Goal: Task Accomplishment & Management: Manage account settings

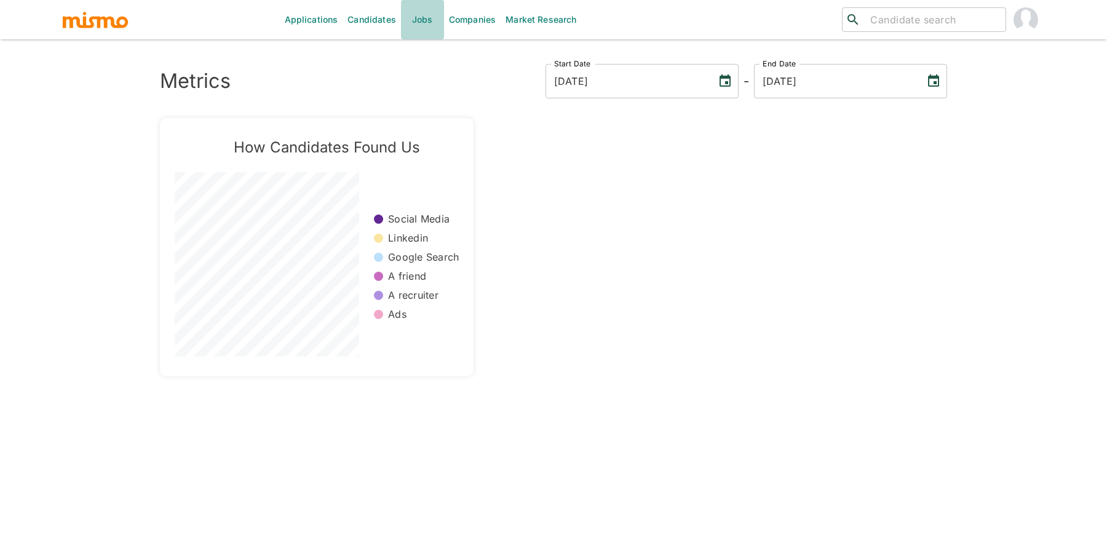
click at [415, 26] on link "Jobs" at bounding box center [422, 19] width 43 height 39
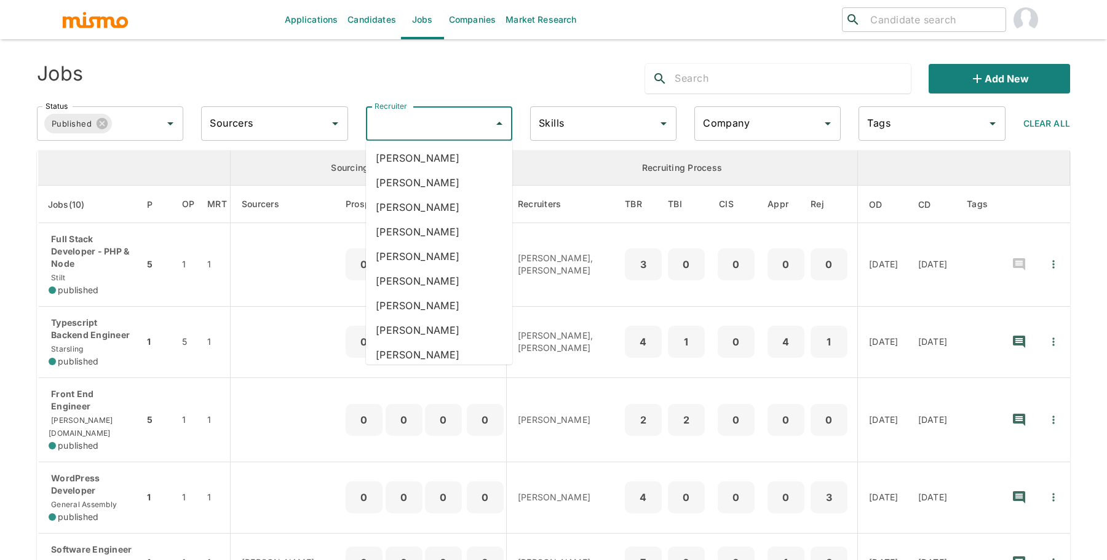
click at [424, 129] on input "Recruiter" at bounding box center [430, 123] width 117 height 23
type input "pao"
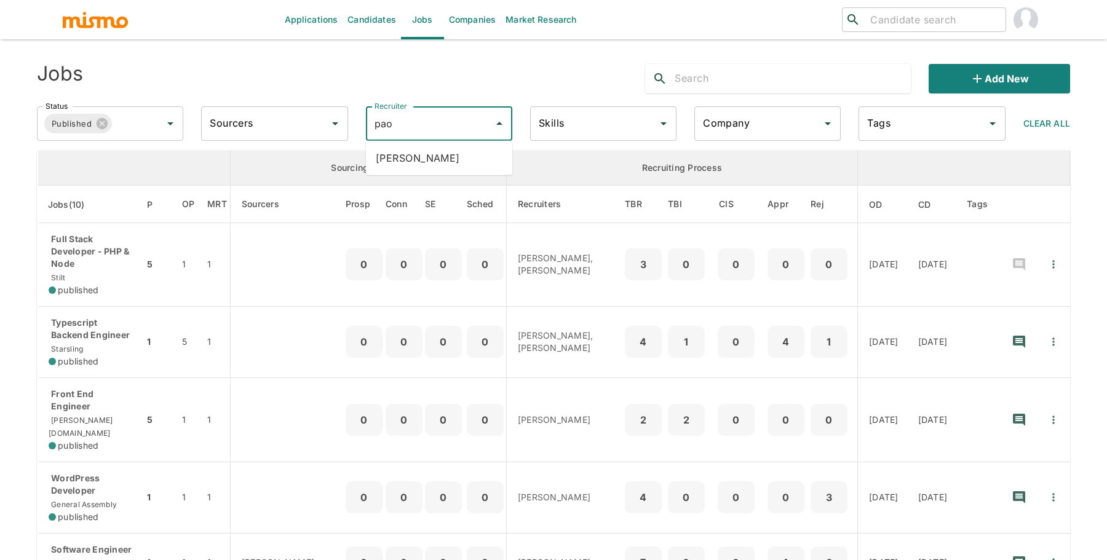
click at [429, 157] on li "Paola Pacheco" at bounding box center [439, 158] width 146 height 25
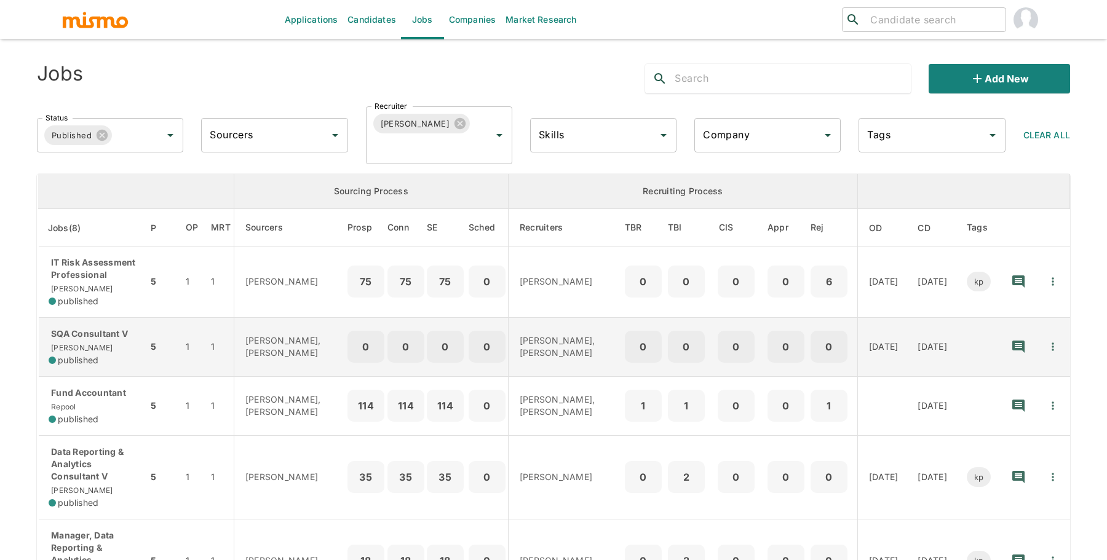
click at [122, 335] on p "SQA Consultant V" at bounding box center [93, 334] width 89 height 12
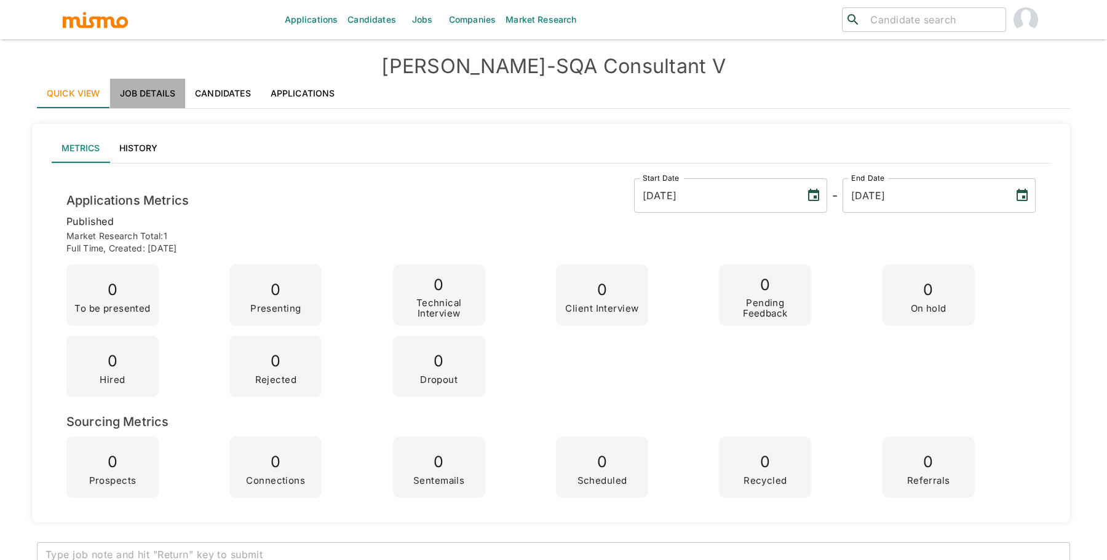
click at [172, 99] on link "Job Details" at bounding box center [148, 94] width 76 height 30
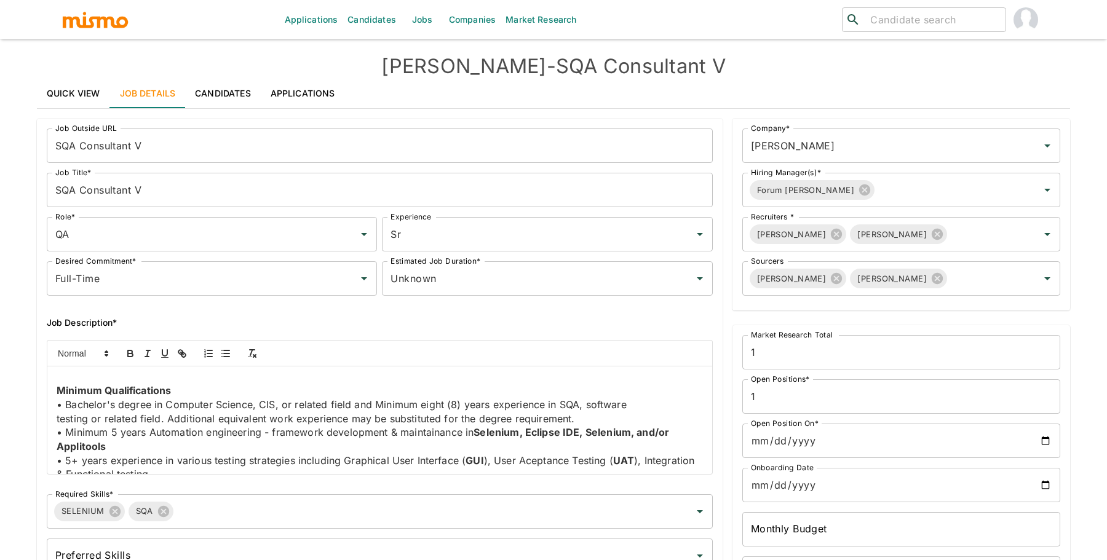
scroll to position [717, 0]
drag, startPoint x: 375, startPoint y: 399, endPoint x: 582, endPoint y: 401, distance: 206.7
click at [582, 401] on p "• Bachelor's degree in Computer Science, CIS, or related field and Minimum eigh…" at bounding box center [380, 404] width 646 height 14
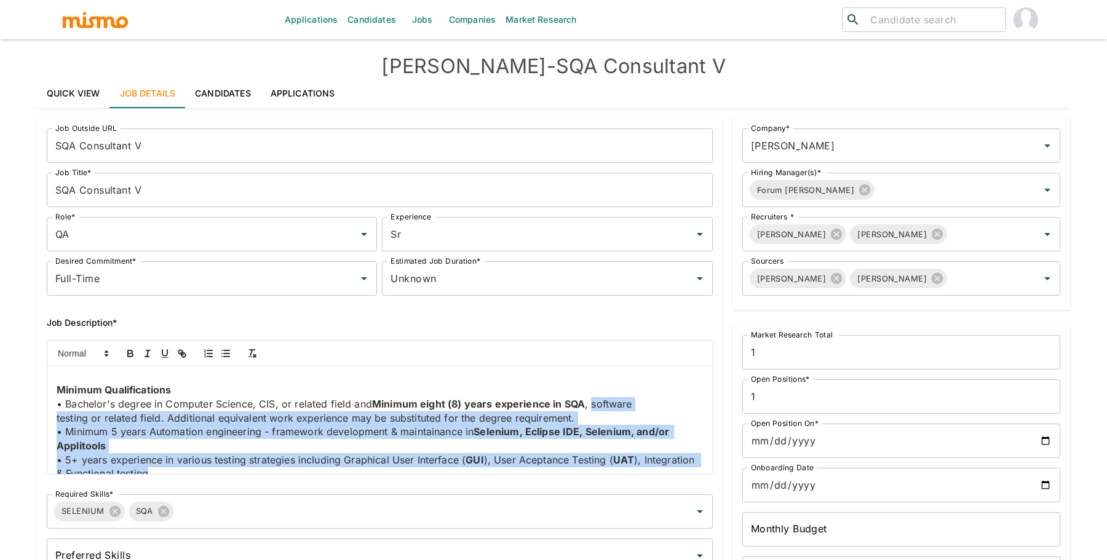
scroll to position [739, 0]
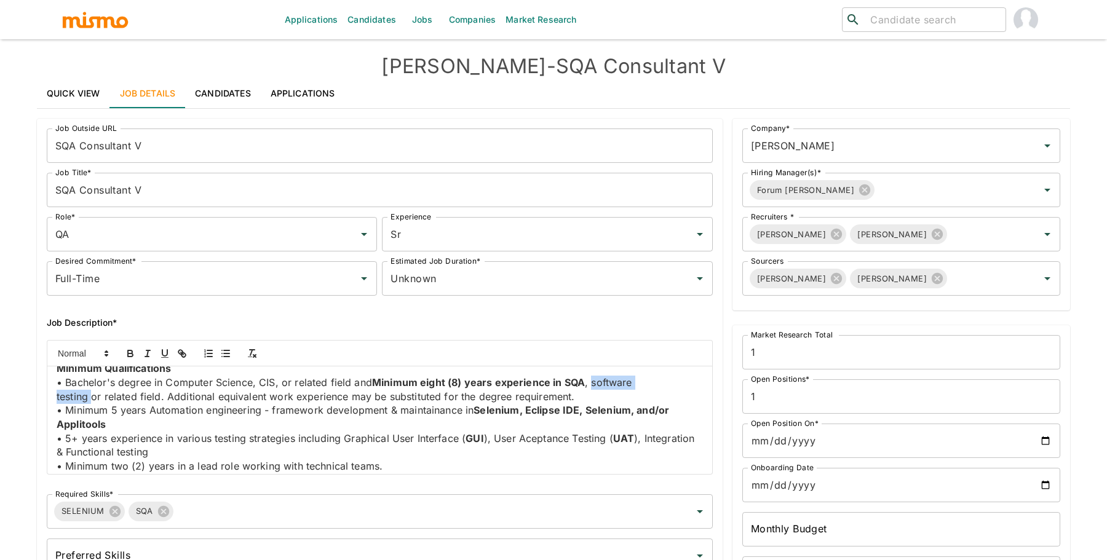
drag, startPoint x: 594, startPoint y: 406, endPoint x: 90, endPoint y: 391, distance: 504.0
click at [90, 391] on div "Job Summary This senior-level role leads quality assurance efforts across consu…" at bounding box center [379, 421] width 665 height 108
drag, startPoint x: 111, startPoint y: 409, endPoint x: 263, endPoint y: 414, distance: 152.6
click at [263, 414] on p "• Minimum 5 years Automation engineering - framework development & maintainance…" at bounding box center [380, 417] width 646 height 28
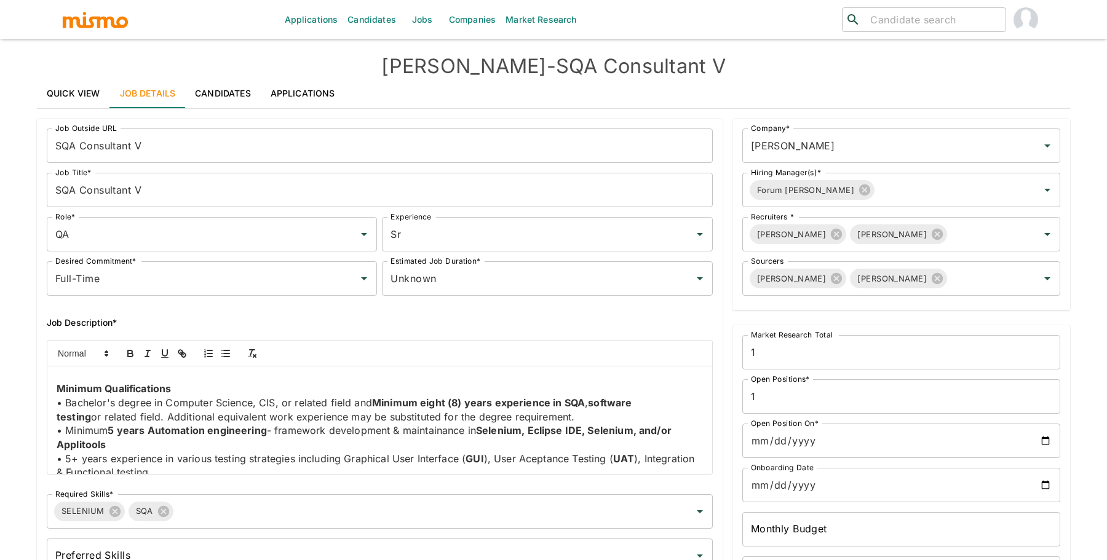
scroll to position [721, 0]
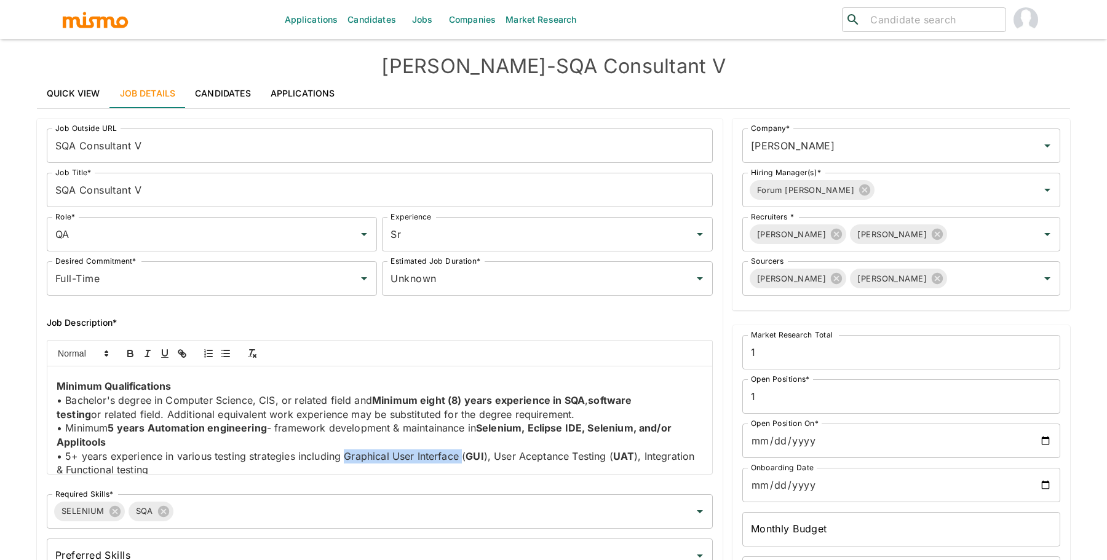
drag, startPoint x: 343, startPoint y: 454, endPoint x: 460, endPoint y: 455, distance: 116.9
click at [460, 455] on p "• 5+ years experience in various testing strategies including Graphical User In…" at bounding box center [380, 464] width 646 height 28
drag, startPoint x: 498, startPoint y: 455, endPoint x: 607, endPoint y: 451, distance: 108.9
click at [607, 451] on p "• 5+ years experience in various testing strategies including Graphical User In…" at bounding box center [380, 464] width 646 height 28
click at [568, 445] on p "• Minimum 5 years Automation engineering - framework development & maintainance…" at bounding box center [380, 435] width 646 height 28
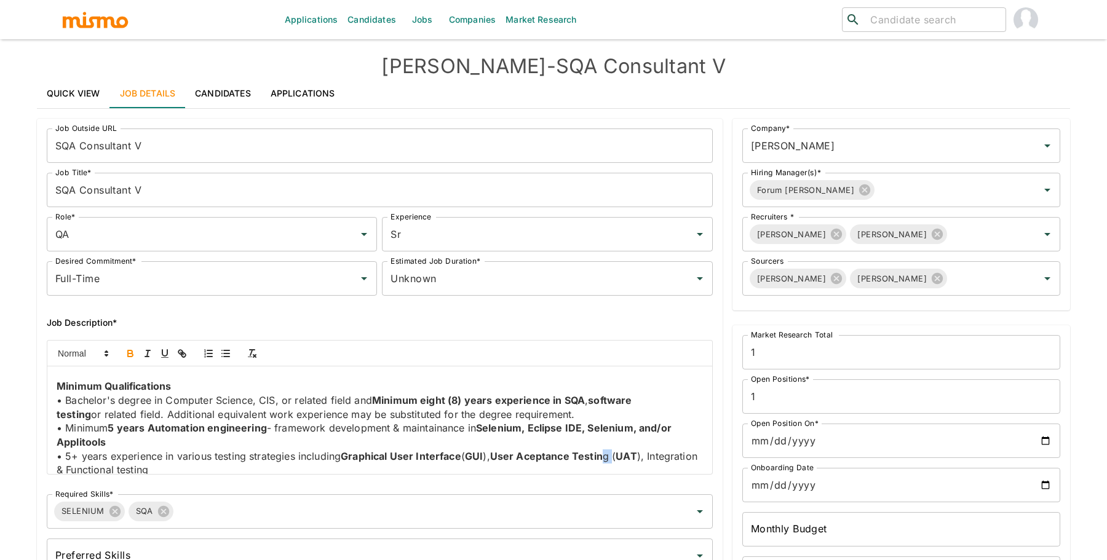
drag, startPoint x: 617, startPoint y: 459, endPoint x: 608, endPoint y: 458, distance: 9.3
click at [608, 458] on p "• 5+ years experience in various testing strategies including Graphical User In…" at bounding box center [380, 464] width 646 height 28
click at [575, 450] on strong "User Aceptance Testing" at bounding box center [549, 456] width 119 height 12
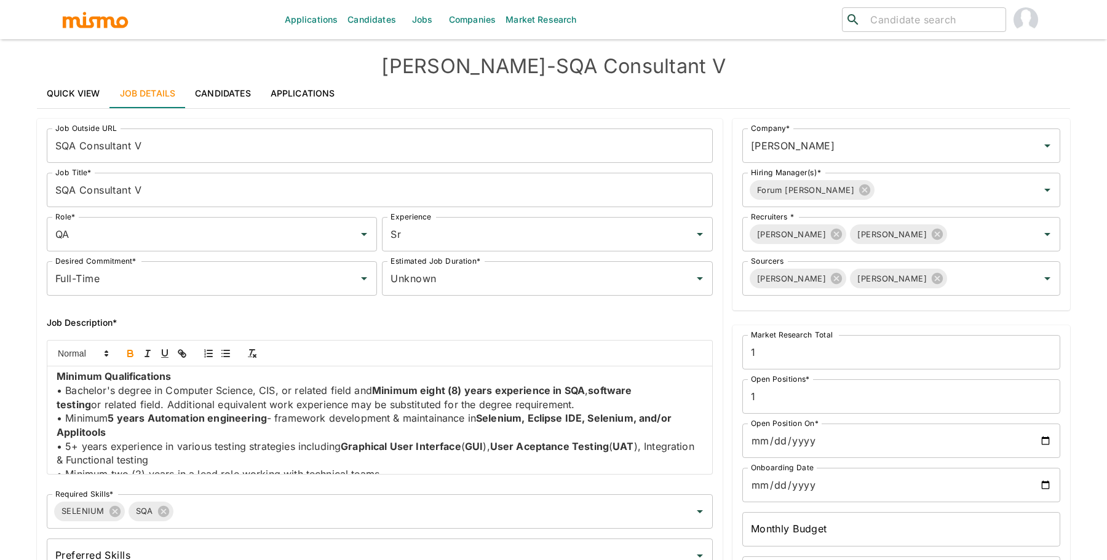
scroll to position [733, 0]
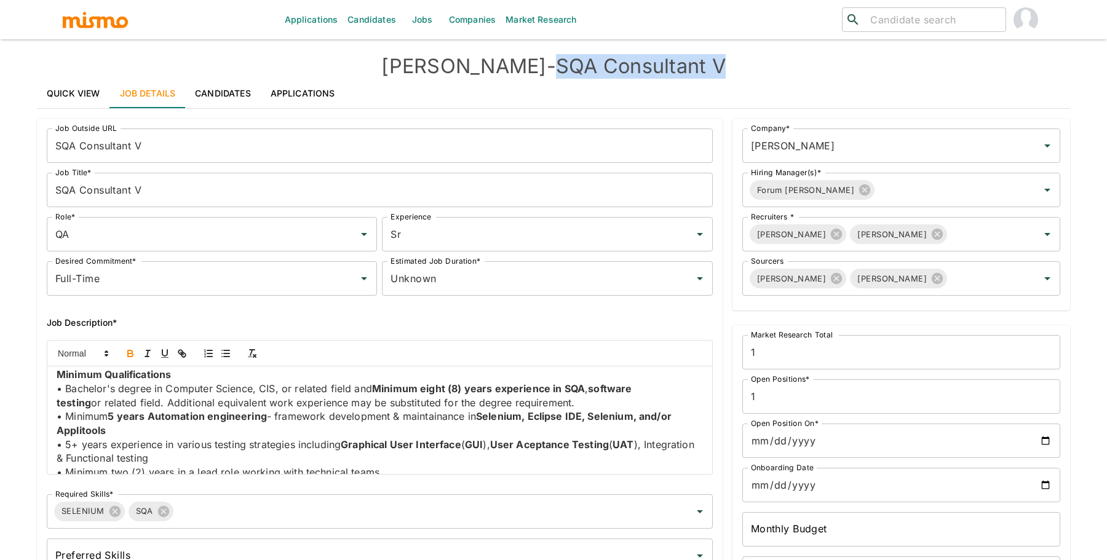
drag, startPoint x: 509, startPoint y: 65, endPoint x: 670, endPoint y: 65, distance: 161.8
click at [670, 65] on h4 "Kaiser - SQA Consultant V" at bounding box center [553, 66] width 1033 height 25
copy h4 "SQA Consultant"
drag, startPoint x: 684, startPoint y: 69, endPoint x: 615, endPoint y: 63, distance: 69.1
click at [615, 63] on h4 "Kaiser - SQA Consultant V" at bounding box center [553, 66] width 1033 height 25
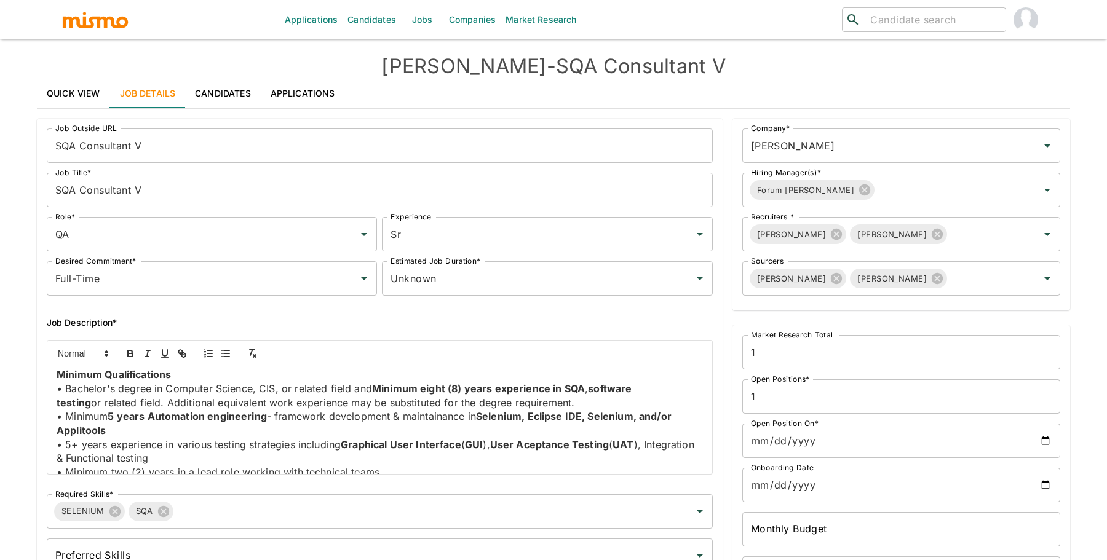
click at [491, 82] on div "Quick View Job Details Candidates Applications" at bounding box center [553, 94] width 1033 height 30
drag, startPoint x: 512, startPoint y: 70, endPoint x: 675, endPoint y: 70, distance: 163.0
click at [675, 70] on h4 "Kaiser - SQA Consultant V" at bounding box center [553, 66] width 1033 height 25
copy h4 "SQA Consultant V"
drag, startPoint x: 346, startPoint y: 443, endPoint x: 490, endPoint y: 439, distance: 144.0
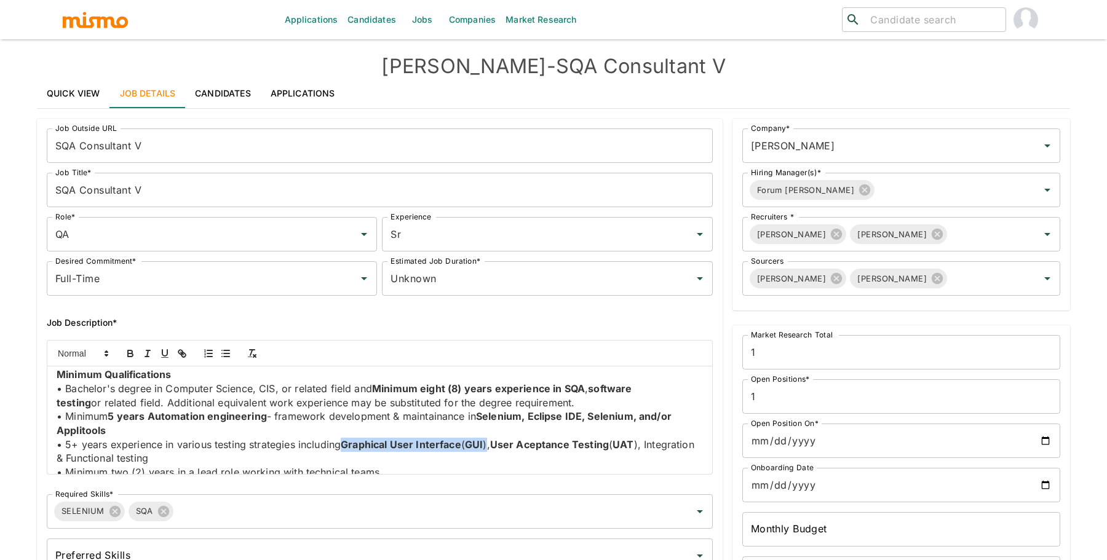
click at [490, 439] on p "• 5+ years experience in various testing strategies including Graphical User In…" at bounding box center [380, 452] width 646 height 28
copy p "Graphical User Interface ( GUI )"
drag, startPoint x: 496, startPoint y: 442, endPoint x: 642, endPoint y: 443, distance: 145.2
click at [642, 443] on p "• 5+ years experience in various testing strategies including Graphical User In…" at bounding box center [380, 452] width 646 height 28
copy p "User Aceptance Testing ( UAT"
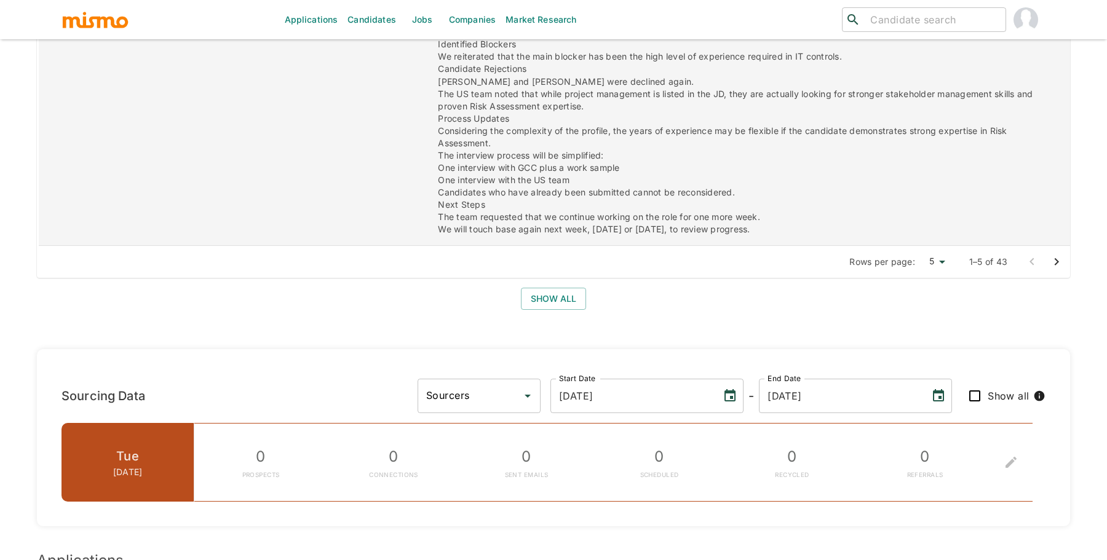
scroll to position [1197, 0]
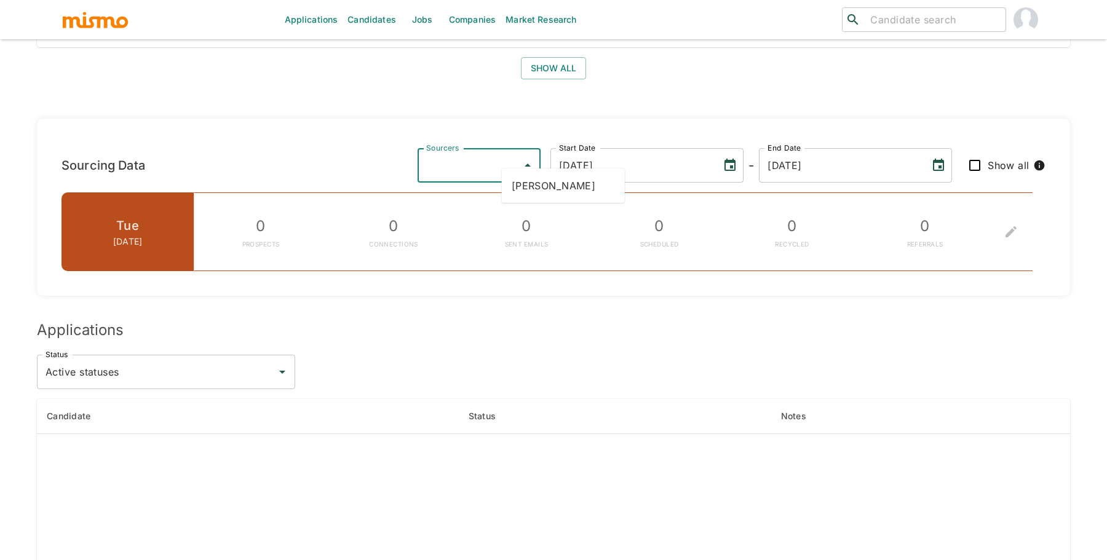
click at [517, 157] on input "Sourcers" at bounding box center [469, 165] width 93 height 23
click at [564, 177] on li "[PERSON_NAME]" at bounding box center [563, 185] width 123 height 25
type input "[PERSON_NAME]"
click at [970, 154] on input "Show all" at bounding box center [975, 166] width 26 height 26
checkbox input "true"
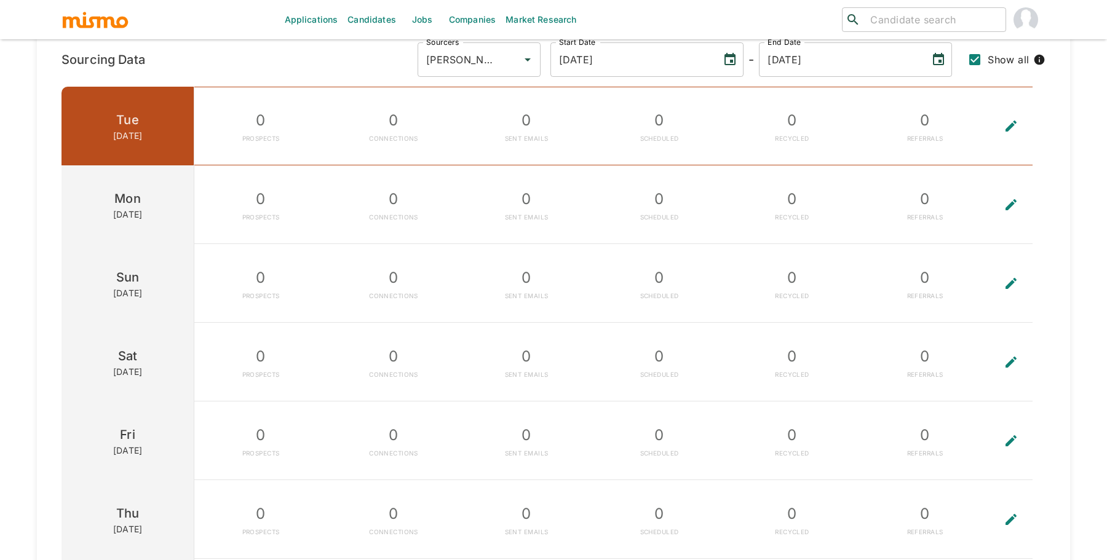
scroll to position [1369, 0]
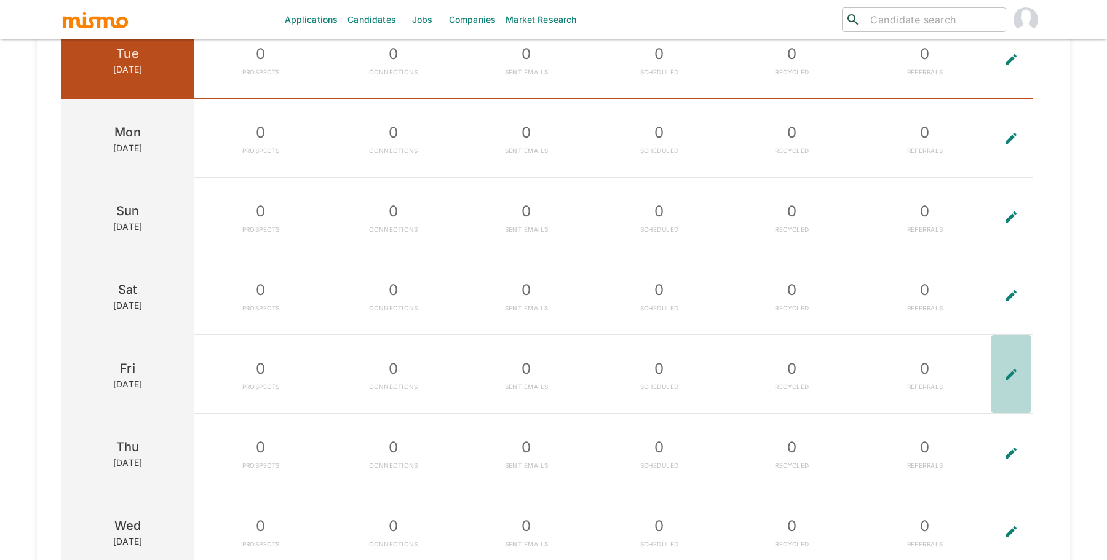
click at [1003, 372] on button "To edit the metrics, please select a sourcer first." at bounding box center [1011, 374] width 39 height 78
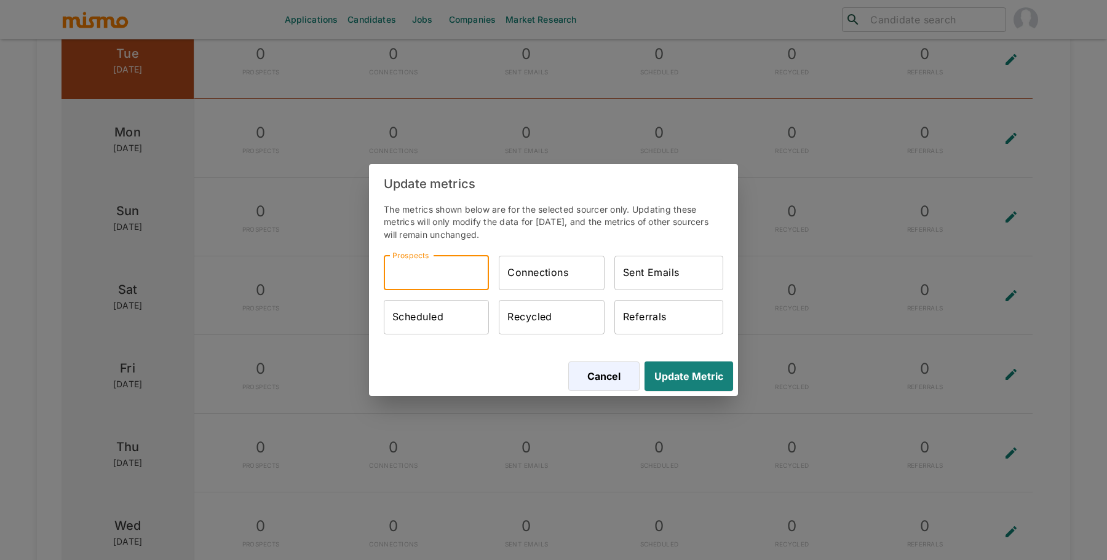
click at [421, 282] on input "Prospects" at bounding box center [436, 273] width 105 height 34
type input "22"
click at [540, 287] on input "Connections" at bounding box center [551, 273] width 105 height 34
type input "22"
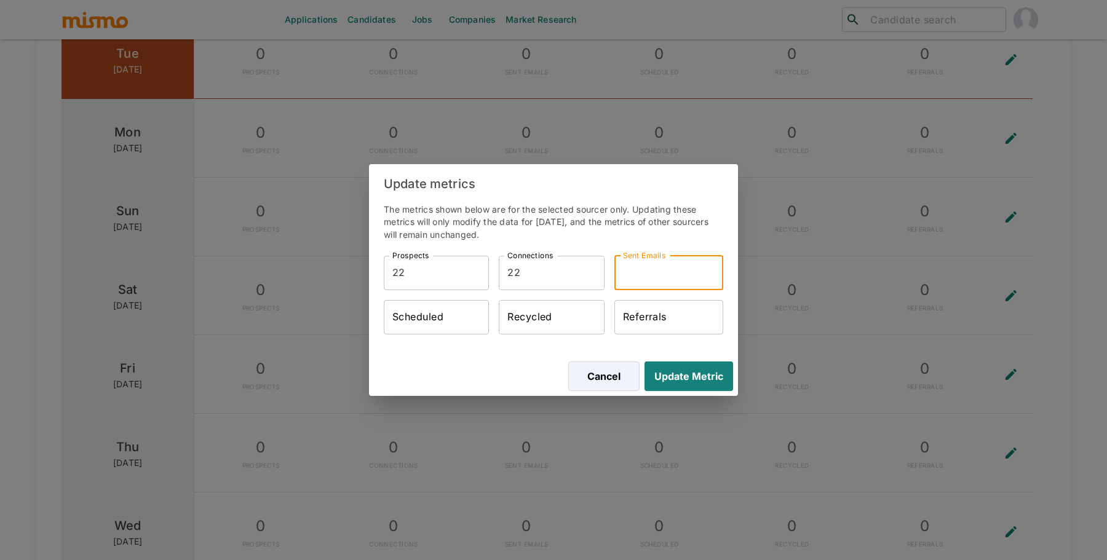
click at [685, 280] on input "Sent Emails" at bounding box center [668, 273] width 109 height 34
type input "22"
click at [710, 384] on button "Update Metric" at bounding box center [686, 377] width 93 height 30
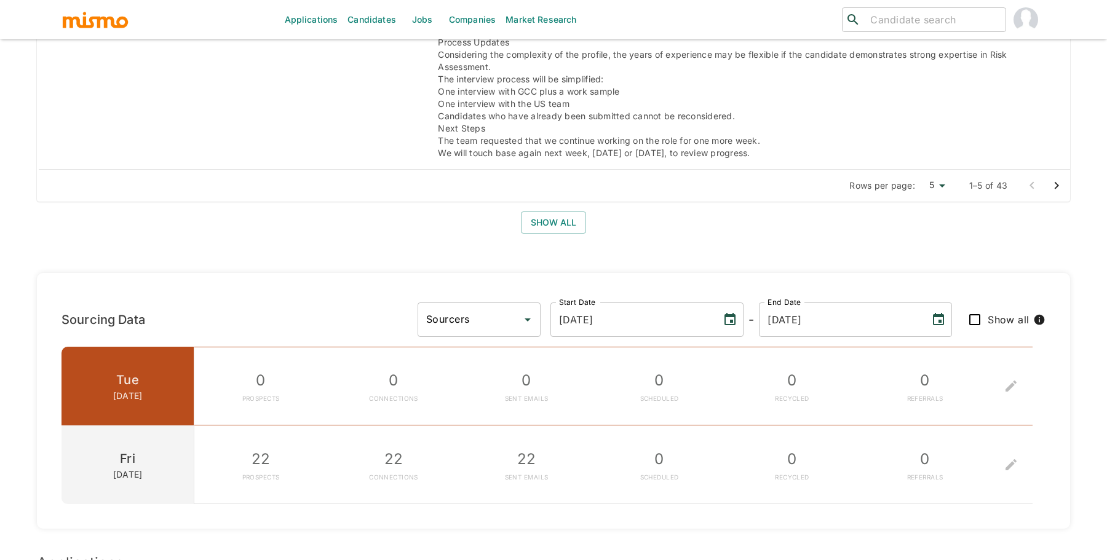
scroll to position [1101, 0]
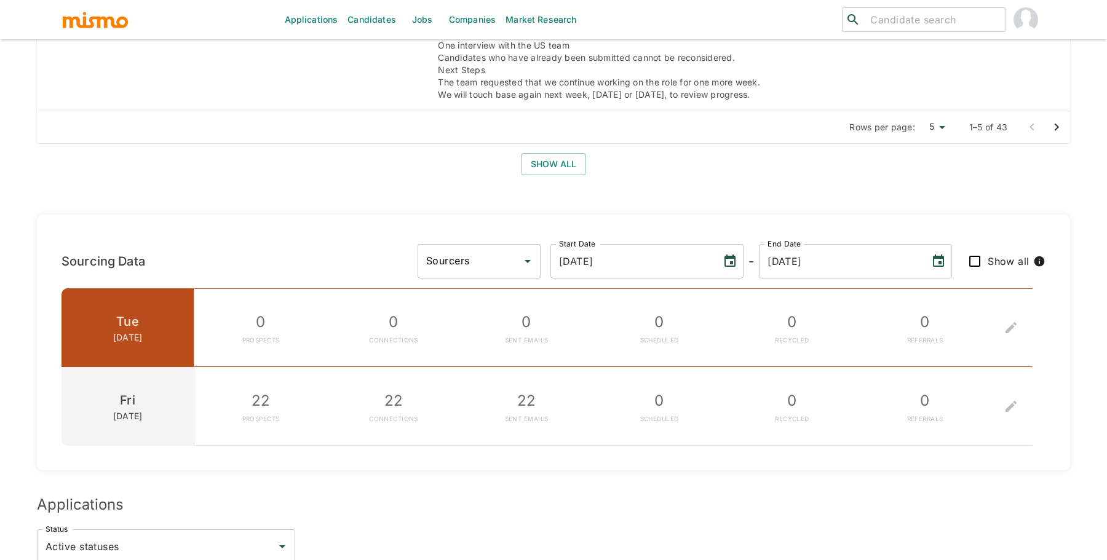
click at [542, 264] on div "Sourcing Data Sourcers Sourcers Start Date [DATE] Start Date - End Date [DATE] …" at bounding box center [553, 343] width 1033 height 256
click at [517, 250] on input "Sourcers" at bounding box center [469, 261] width 93 height 23
click at [543, 277] on li "[PERSON_NAME]" at bounding box center [563, 281] width 123 height 25
type input "[PERSON_NAME]"
click at [981, 248] on input "Show all" at bounding box center [975, 261] width 26 height 26
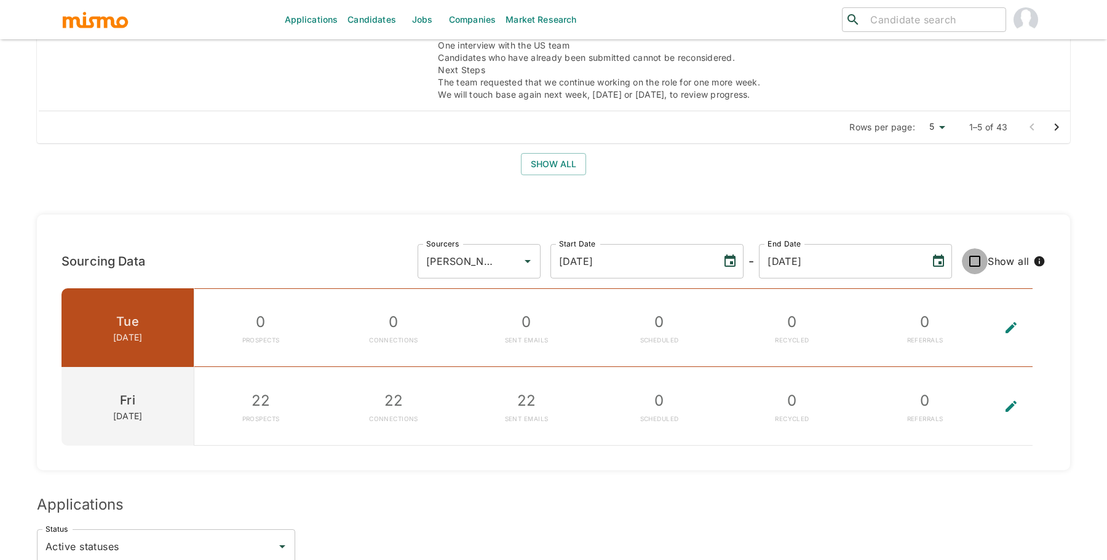
checkbox input "true"
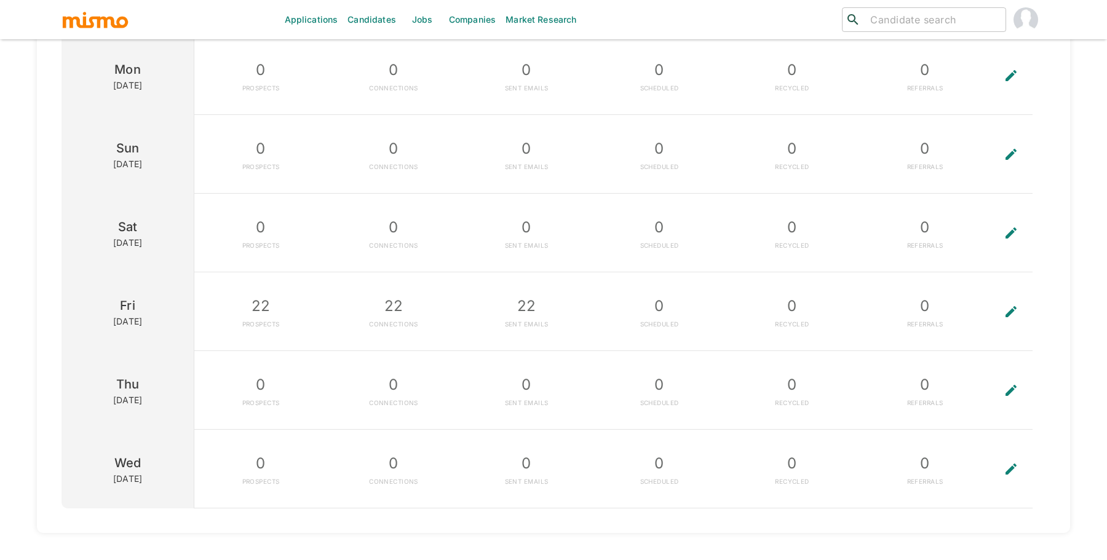
scroll to position [1528, 0]
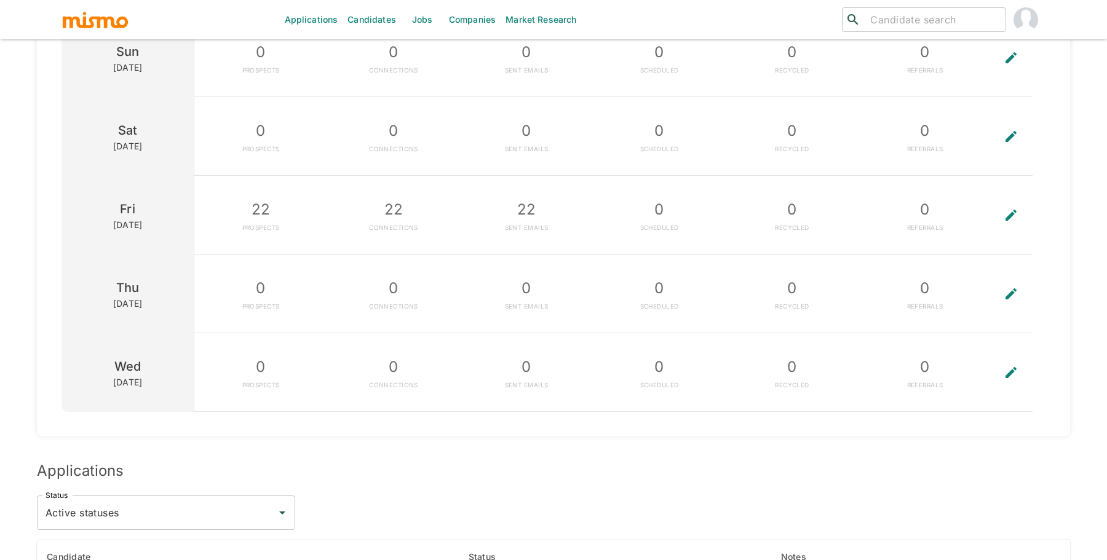
click at [1009, 348] on button "To edit the metrics, please select a sourcer first." at bounding box center [1011, 372] width 39 height 78
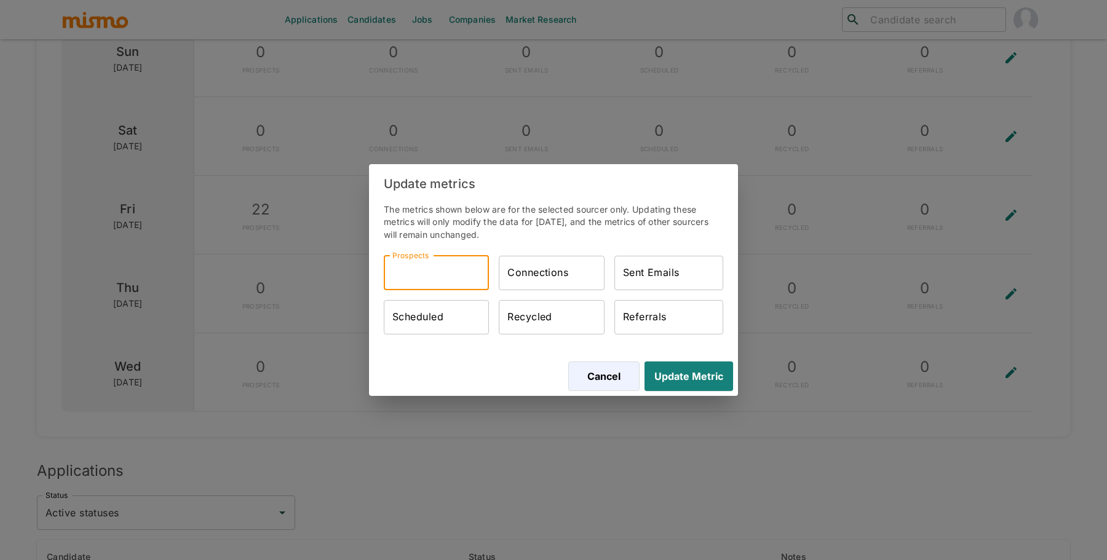
click at [487, 273] on input "Prospects" at bounding box center [436, 273] width 105 height 34
type input "21"
click at [538, 274] on input "Connections" at bounding box center [551, 273] width 105 height 34
type input "21"
click at [646, 277] on input "Sent Emails" at bounding box center [668, 273] width 109 height 34
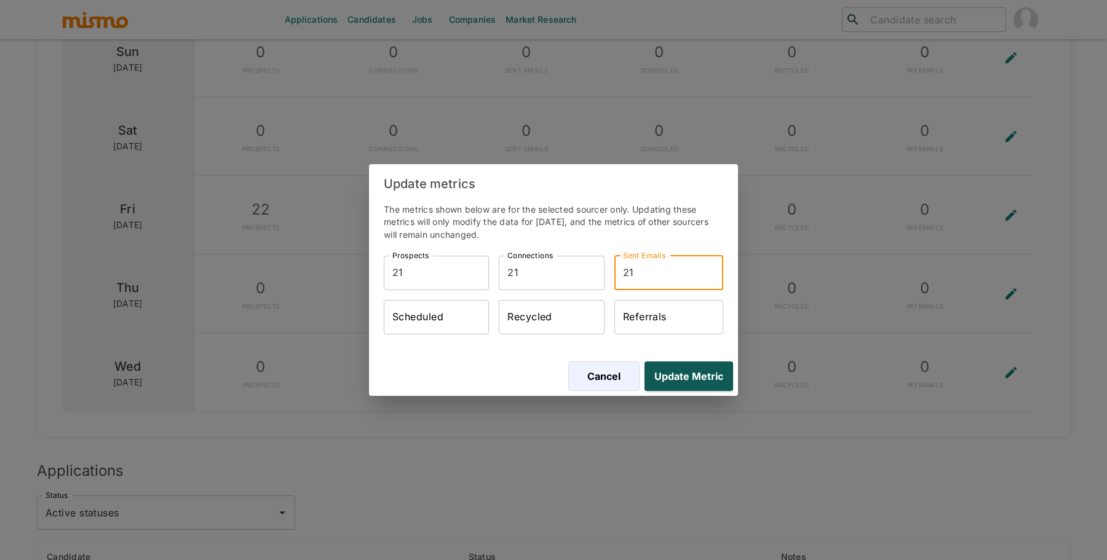
type input "21"
click at [697, 372] on button "Update Metric" at bounding box center [686, 377] width 93 height 30
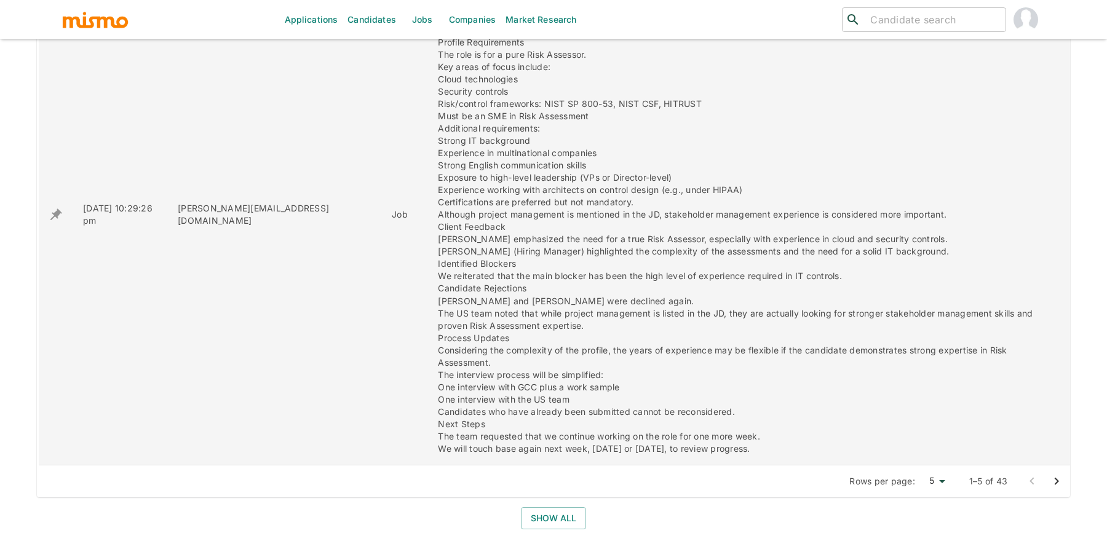
scroll to position [0, 0]
